Goal: Communication & Community: Answer question/provide support

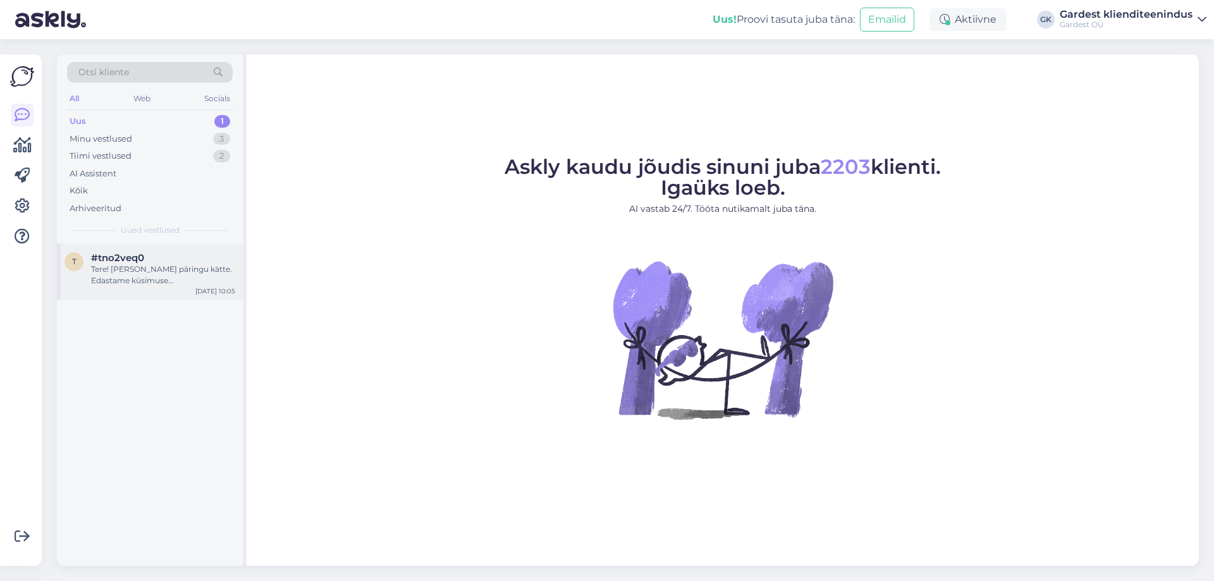
click at [135, 266] on div "Tere! [PERSON_NAME] päringu kätte. Edastame küsimuse klienditeenindajale, kes v…" at bounding box center [163, 275] width 144 height 23
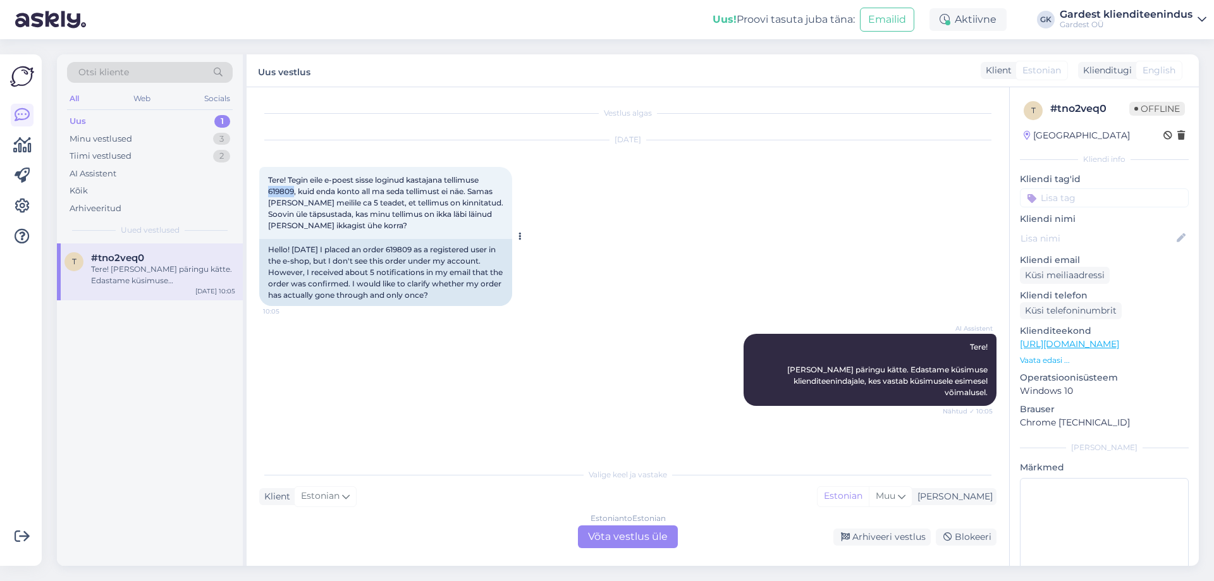
drag, startPoint x: 294, startPoint y: 192, endPoint x: 264, endPoint y: 190, distance: 29.8
click at [264, 190] on div "Tere! Tegin eile e-poest sisse loginud kastajana tellimuse 619809, kuid enda ko…" at bounding box center [385, 203] width 253 height 72
copy span "619809"
click at [604, 539] on div "Estonian to Estonian Võta vestlus üle" at bounding box center [628, 536] width 100 height 23
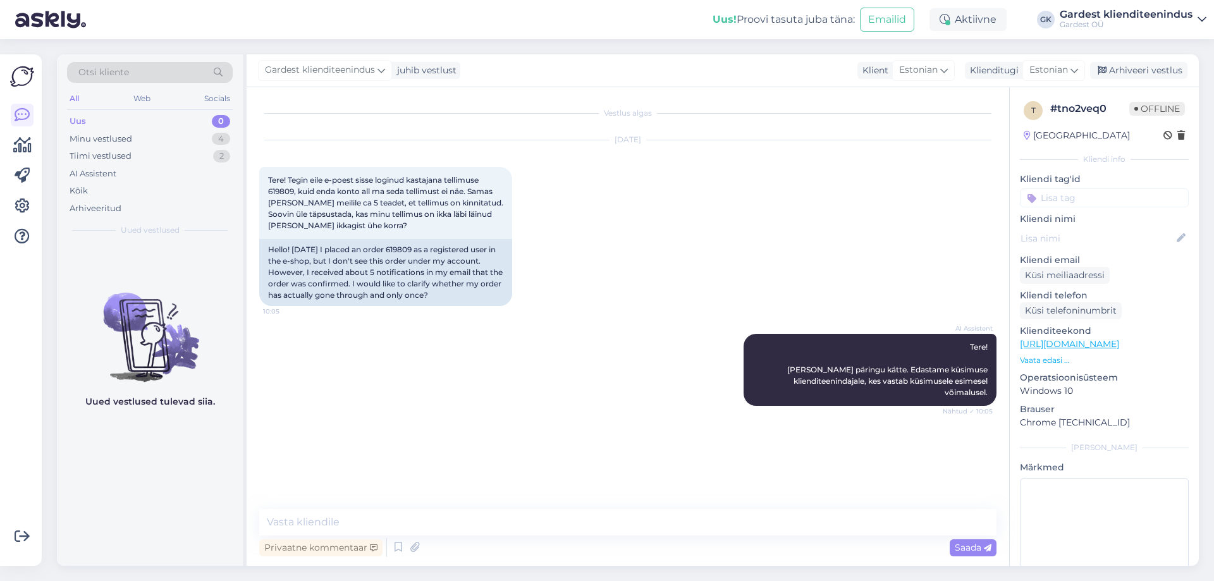
click at [579, 503] on div "Vestlus algas [DATE] Tere! Tegin eile e-poest sisse loginud kastajana tellimuse…" at bounding box center [628, 326] width 763 height 479
click at [579, 514] on textarea at bounding box center [627, 522] width 737 height 27
type textarea "R"
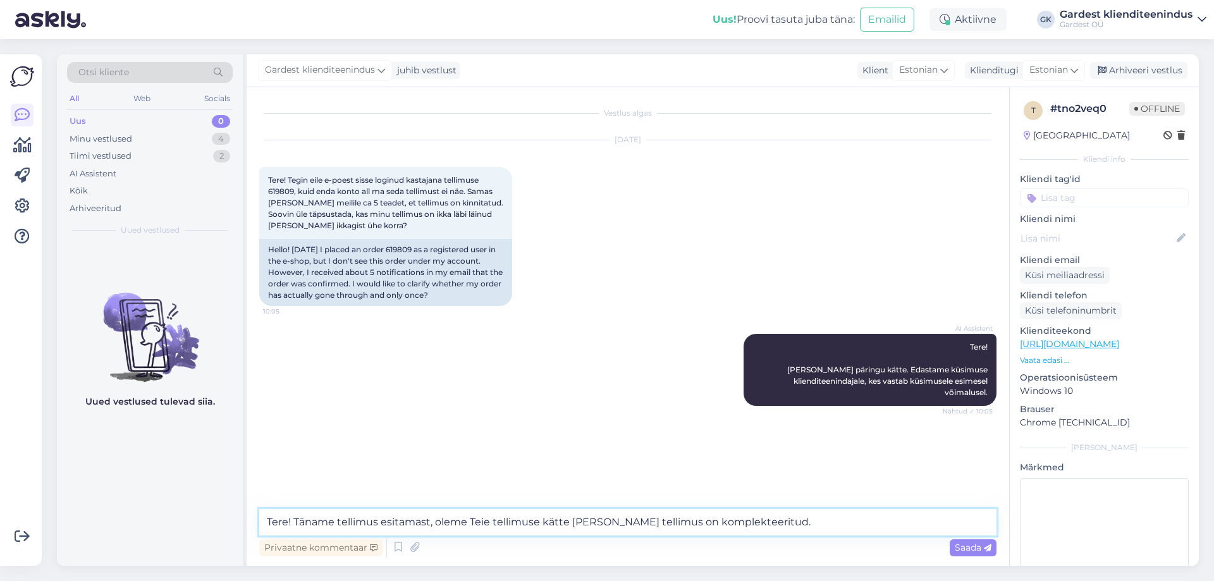
click at [377, 523] on textarea "Tere! Täname tellimus esitamast, oleme Teie tellimuse kätte [PERSON_NAME] telli…" at bounding box center [627, 522] width 737 height 27
type textarea "Tere! Täname tellimust esitamast, oleme Teie tellimuse kätte [PERSON_NAME] tell…"
click at [986, 552] on icon at bounding box center [988, 548] width 8 height 8
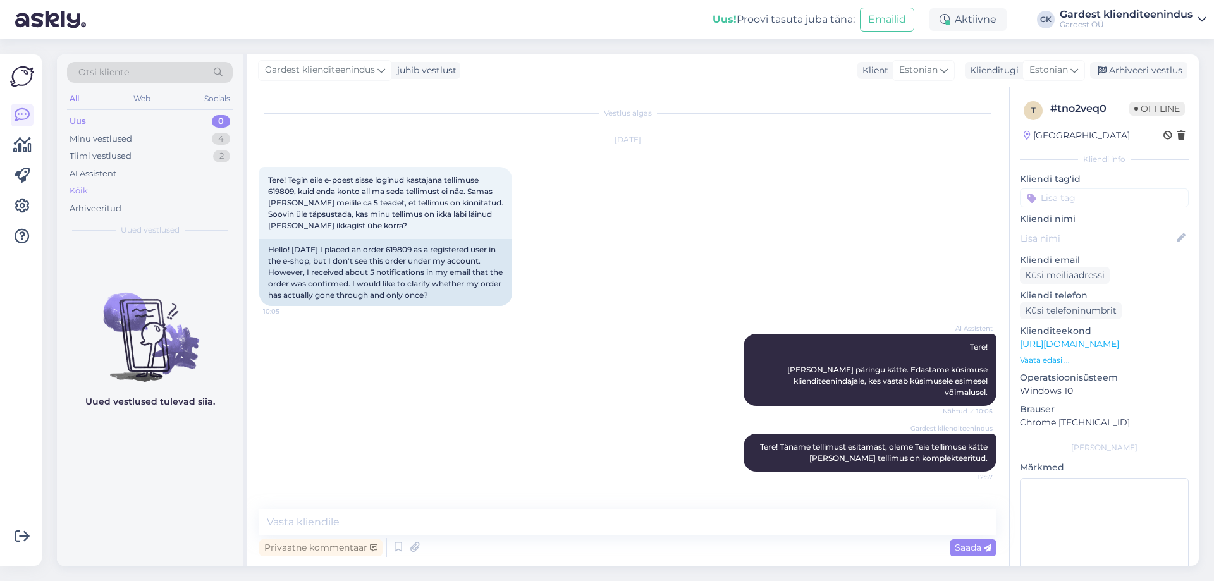
click at [89, 186] on div "Kõik" at bounding box center [150, 191] width 166 height 18
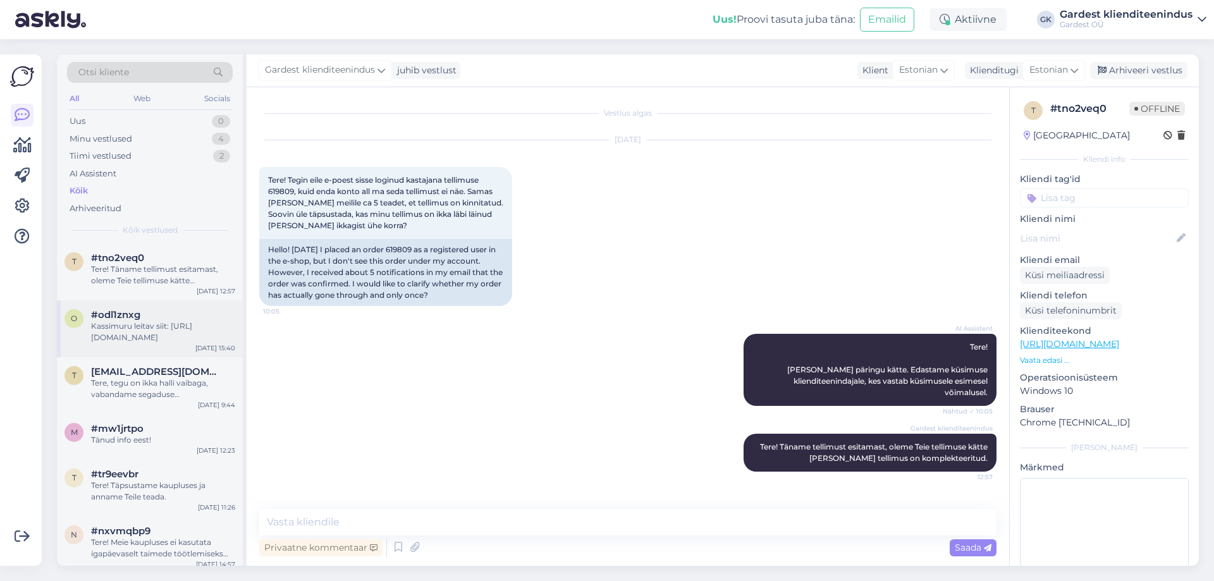
click at [137, 330] on div "Kassimuru leitav siit: [URL][DOMAIN_NAME]" at bounding box center [163, 332] width 144 height 23
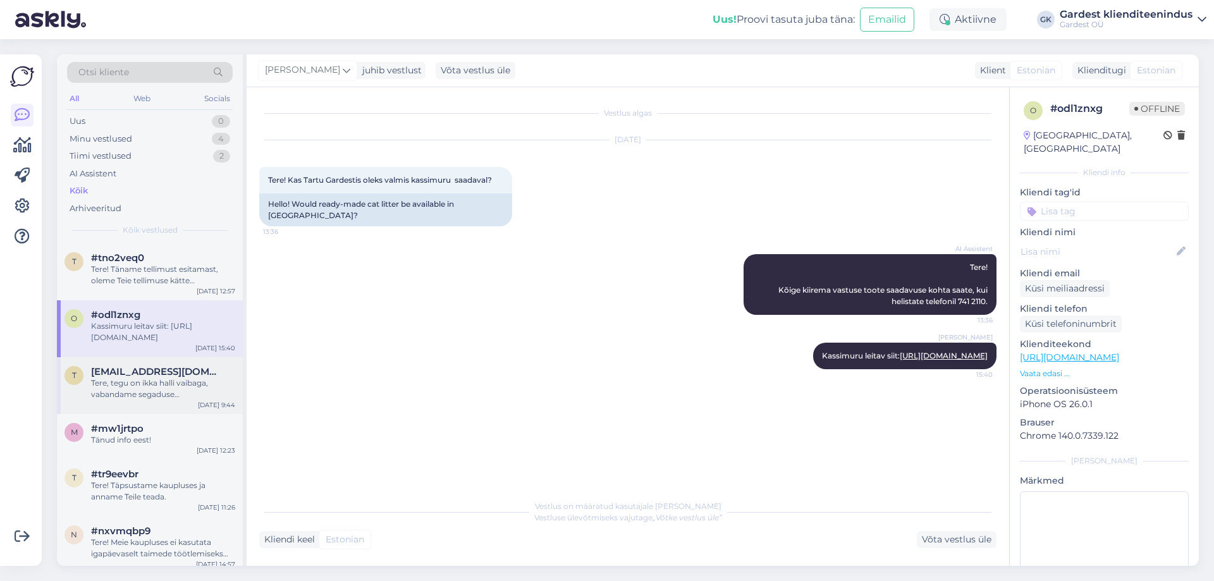
click at [150, 384] on div "Tere, tegu on ikka halli vaibaga, vabandame segaduse [PERSON_NAME] täname tähel…" at bounding box center [163, 388] width 144 height 23
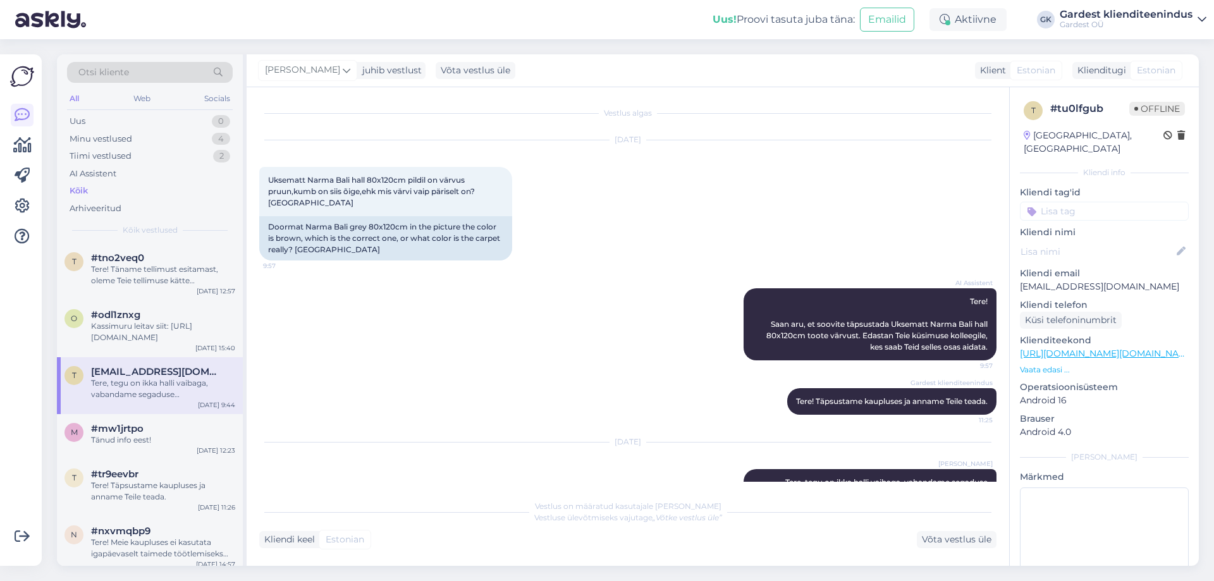
scroll to position [28, 0]
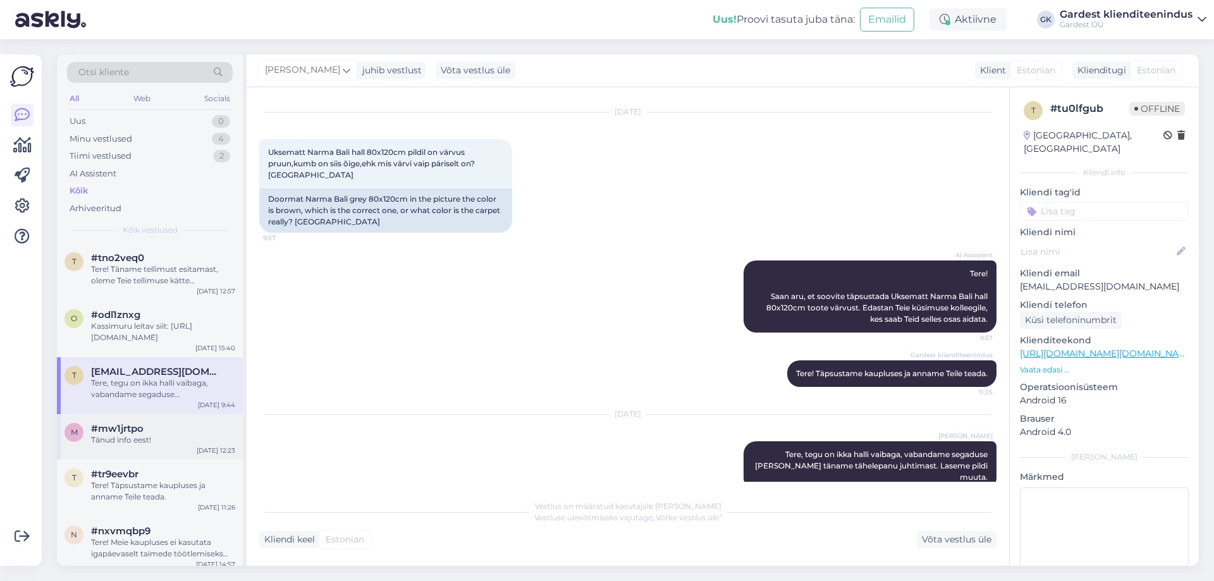
click at [120, 433] on span "#mw1jrtpo" at bounding box center [117, 428] width 52 height 11
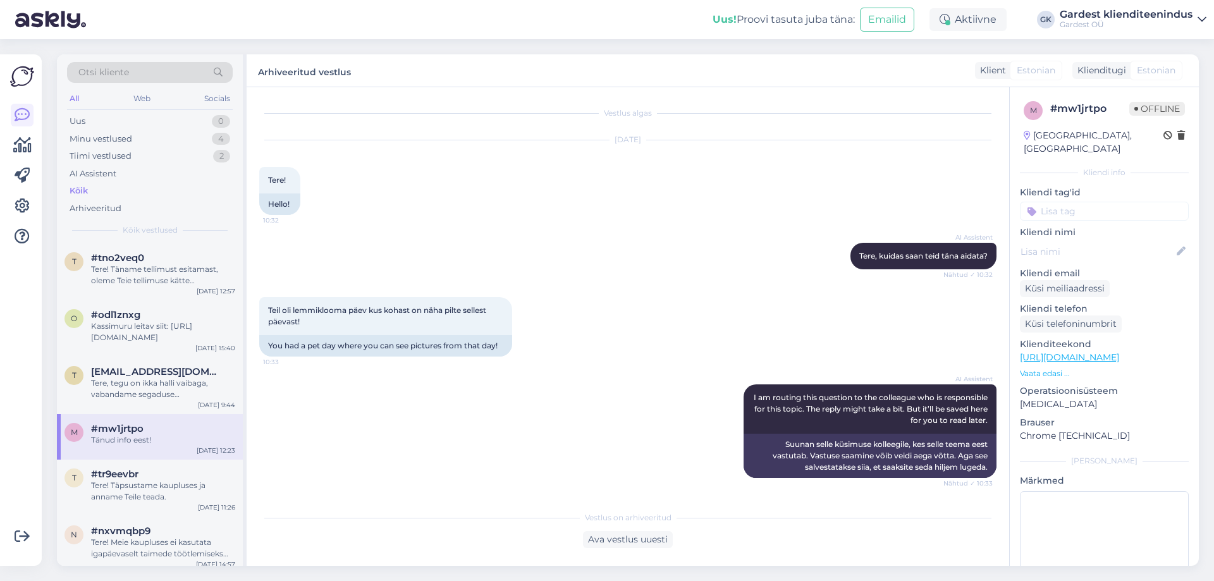
scroll to position [195, 0]
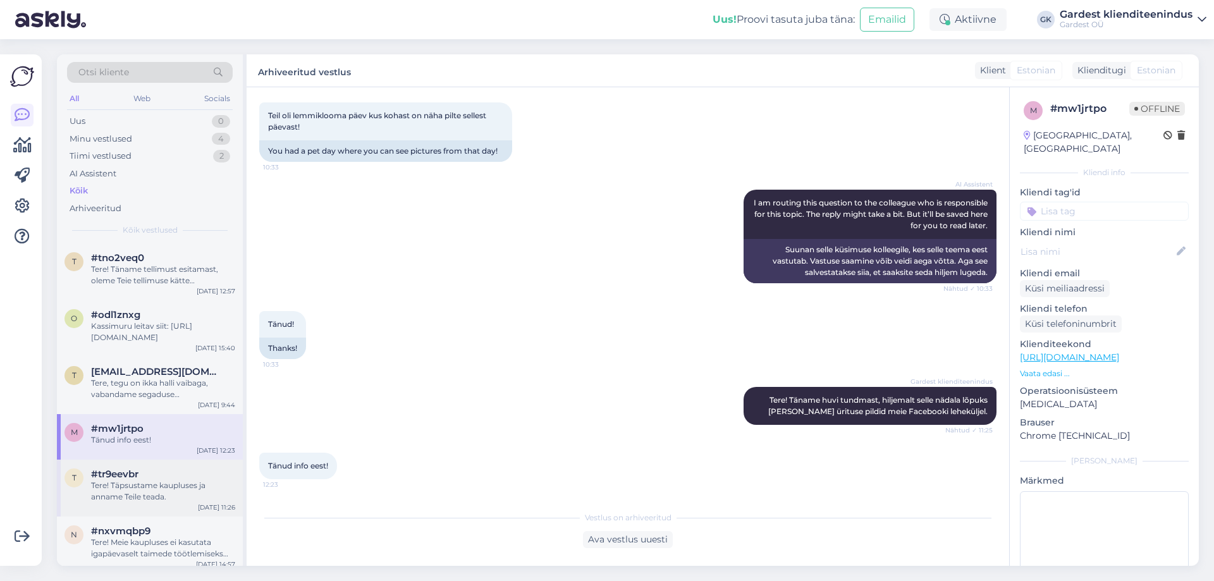
click at [101, 482] on div "Tere! Täpsustame kaupluses ja anname Teile teada." at bounding box center [163, 491] width 144 height 23
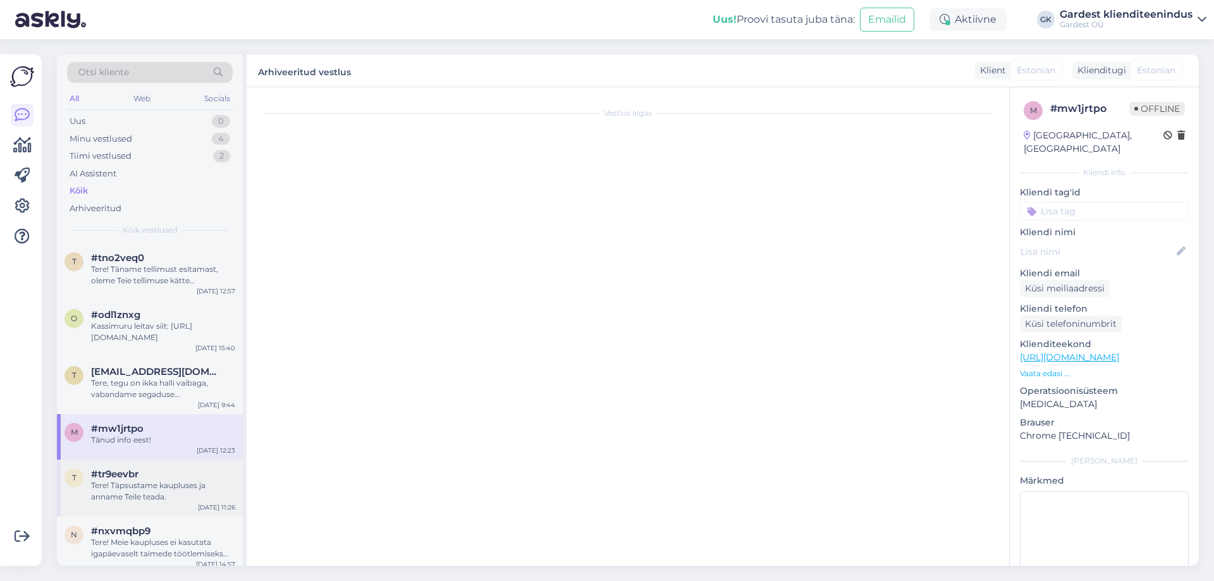
scroll to position [0, 0]
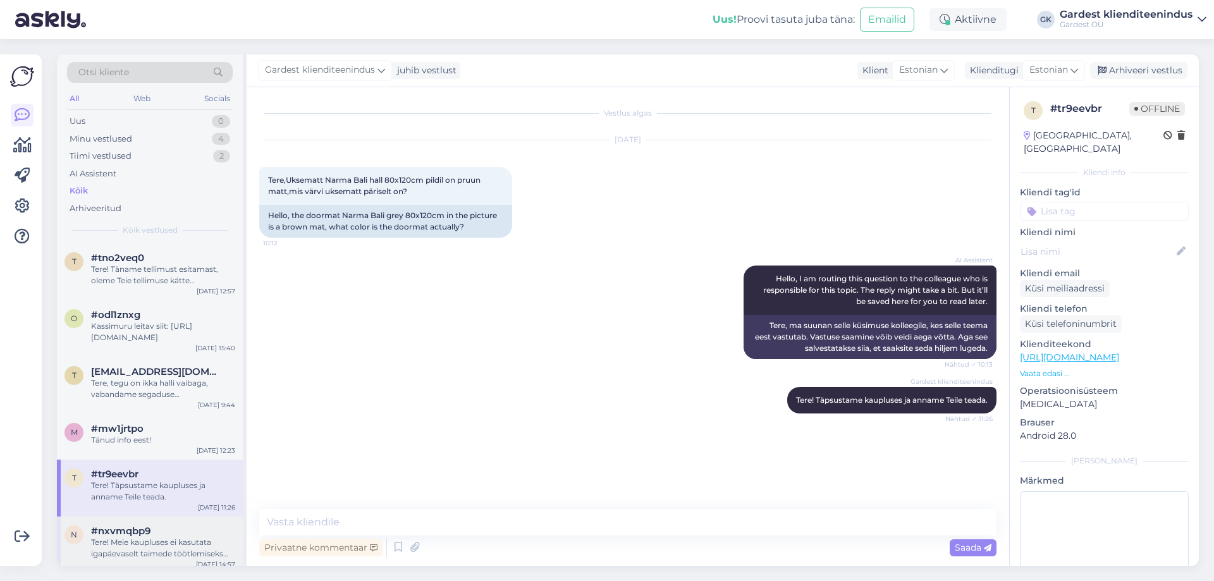
click at [133, 529] on span "#nxvmqbp9" at bounding box center [120, 530] width 59 height 11
